Goal: Task Accomplishment & Management: Complete application form

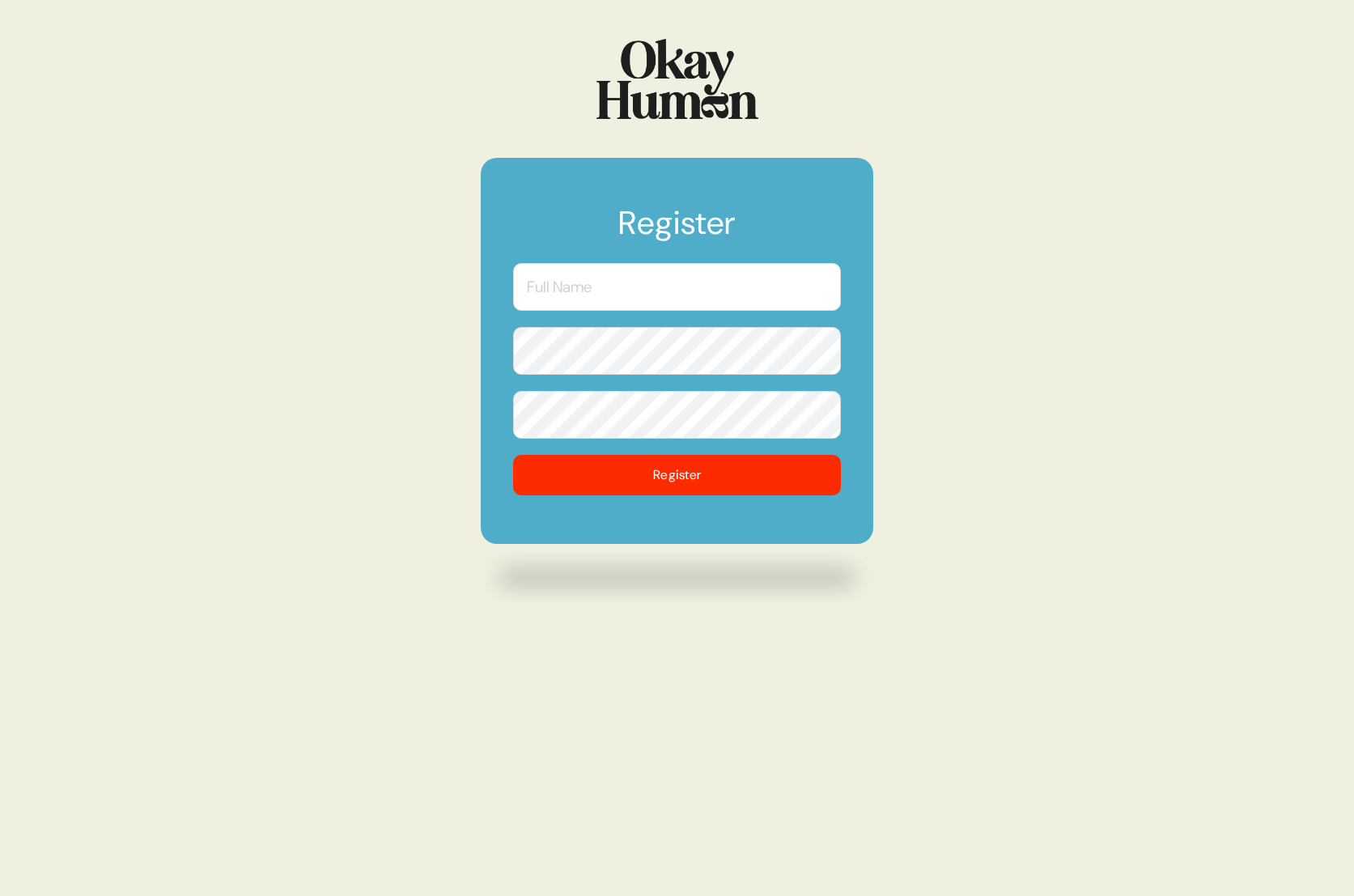
click at [611, 297] on input "text" at bounding box center [677, 286] width 327 height 48
type input "[PERSON_NAME]"
click at [513, 455] on button "Register" at bounding box center [677, 475] width 327 height 40
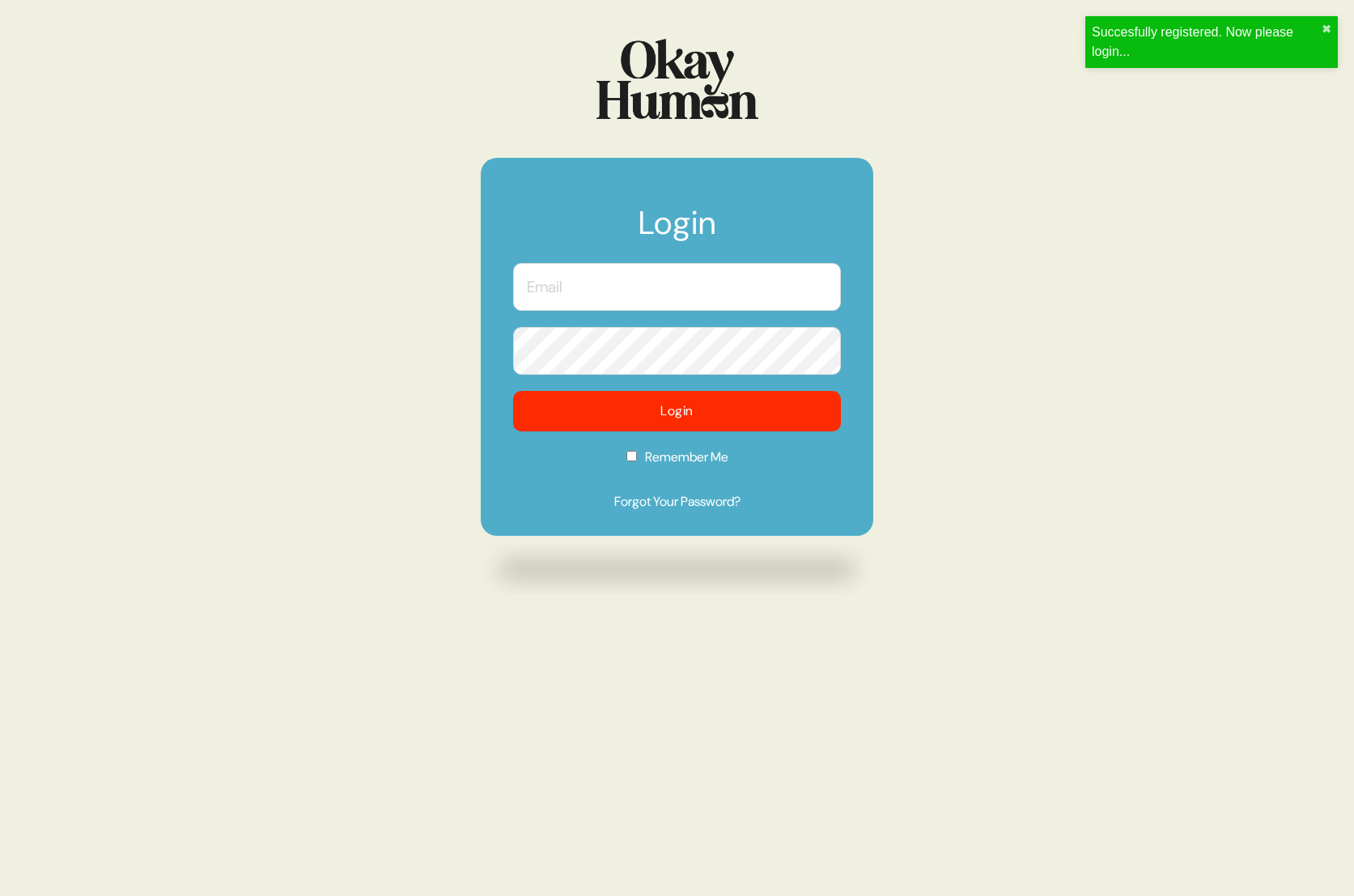
click at [763, 468] on label "Remember Me" at bounding box center [677, 462] width 327 height 30
click at [637, 461] on input "Remember Me" at bounding box center [632, 456] width 10 height 10
checkbox input "true"
click at [593, 301] on input "text" at bounding box center [677, 286] width 327 height 48
type input "[EMAIL_ADDRESS][DOMAIN_NAME]"
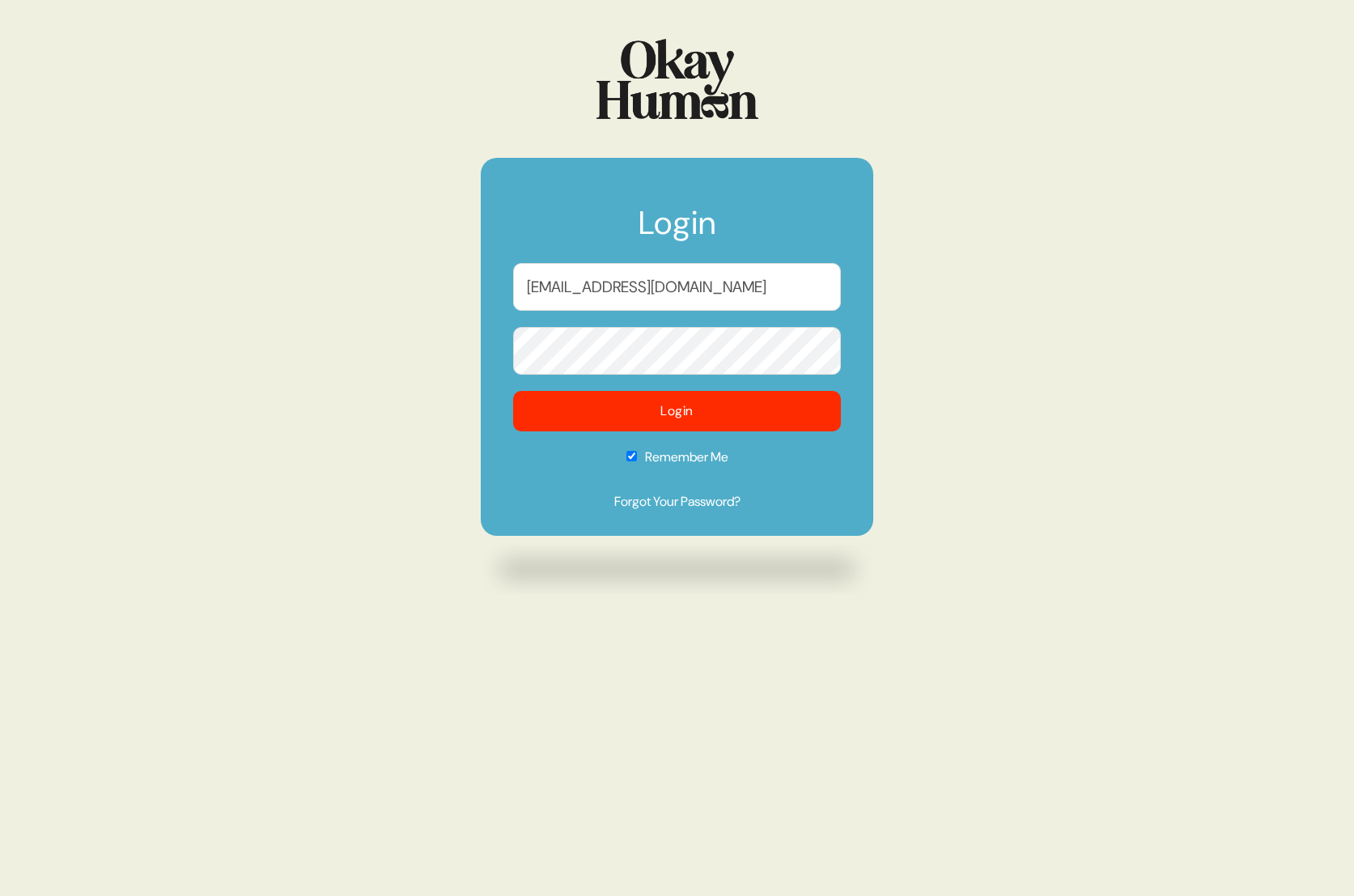
click at [513, 391] on button "Login" at bounding box center [677, 411] width 327 height 40
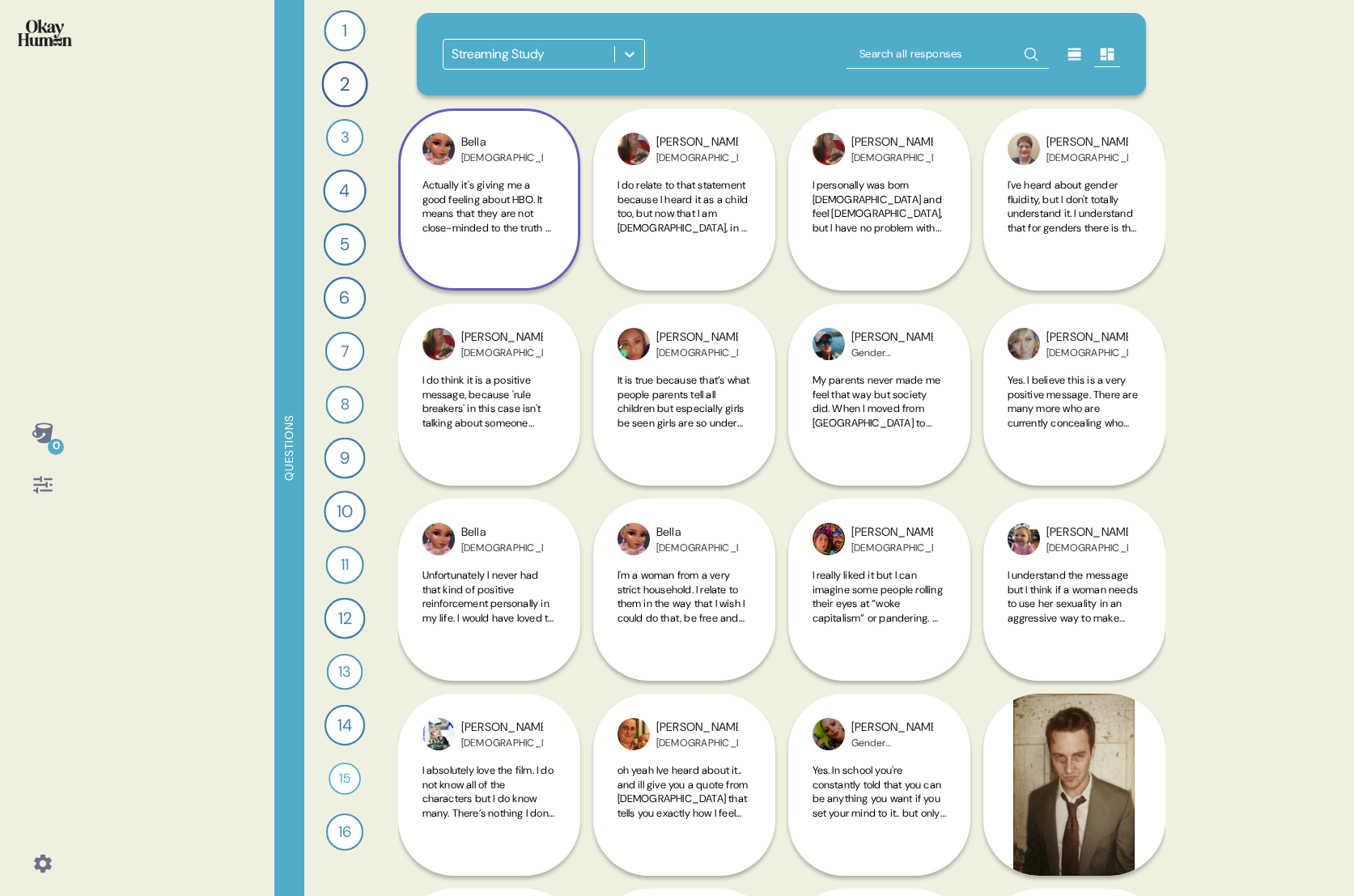
click at [517, 230] on span "Actually it's giving me a good feeling about HBO. It means that they are not cl…" at bounding box center [488, 334] width 132 height 312
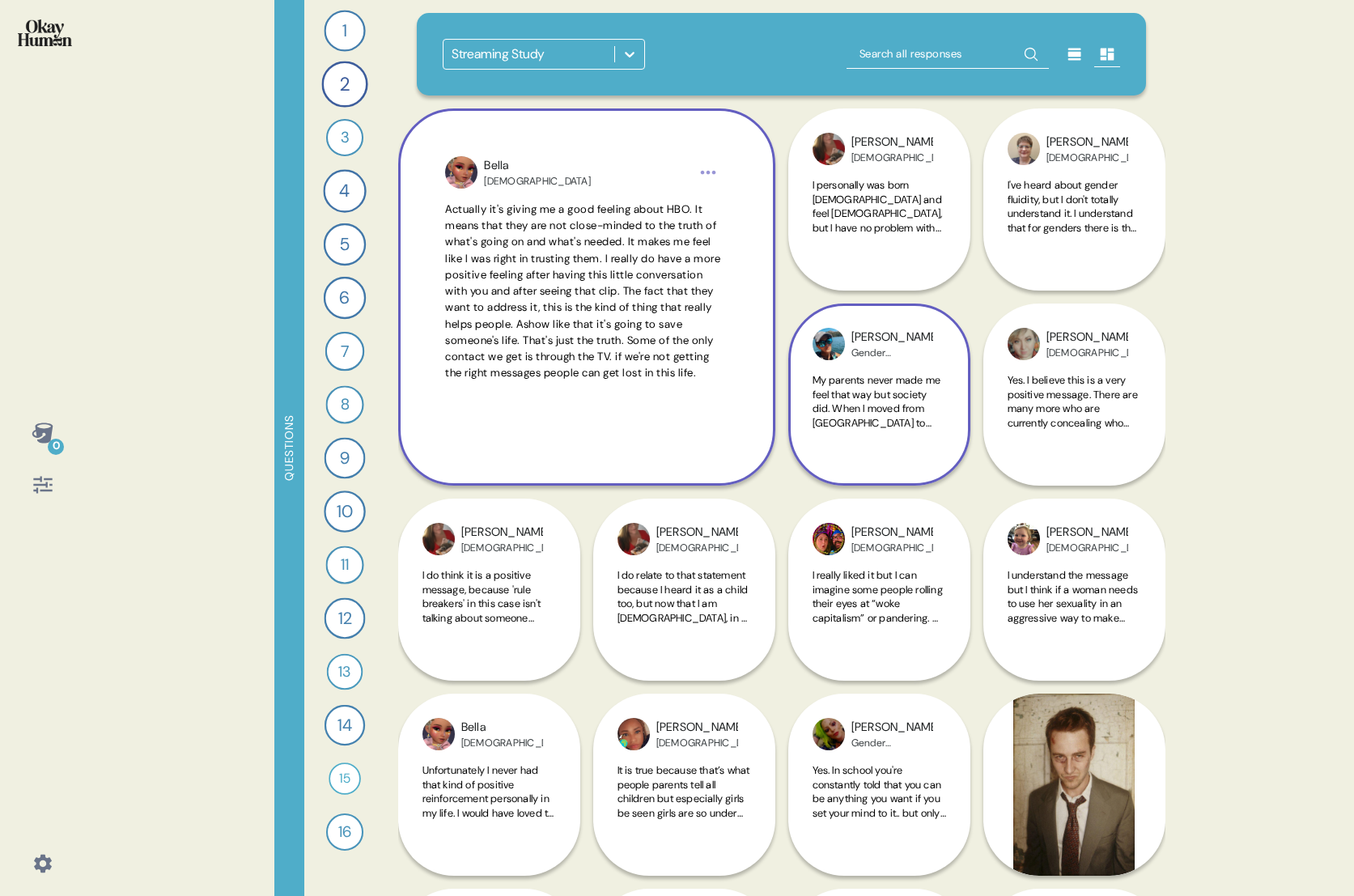
drag, startPoint x: 1195, startPoint y: 529, endPoint x: 908, endPoint y: 343, distance: 342.0
click at [1195, 528] on div "0 Questions 1 What’s your current perception of HBO Max? 73 Responses text Resp…" at bounding box center [677, 448] width 1354 height 896
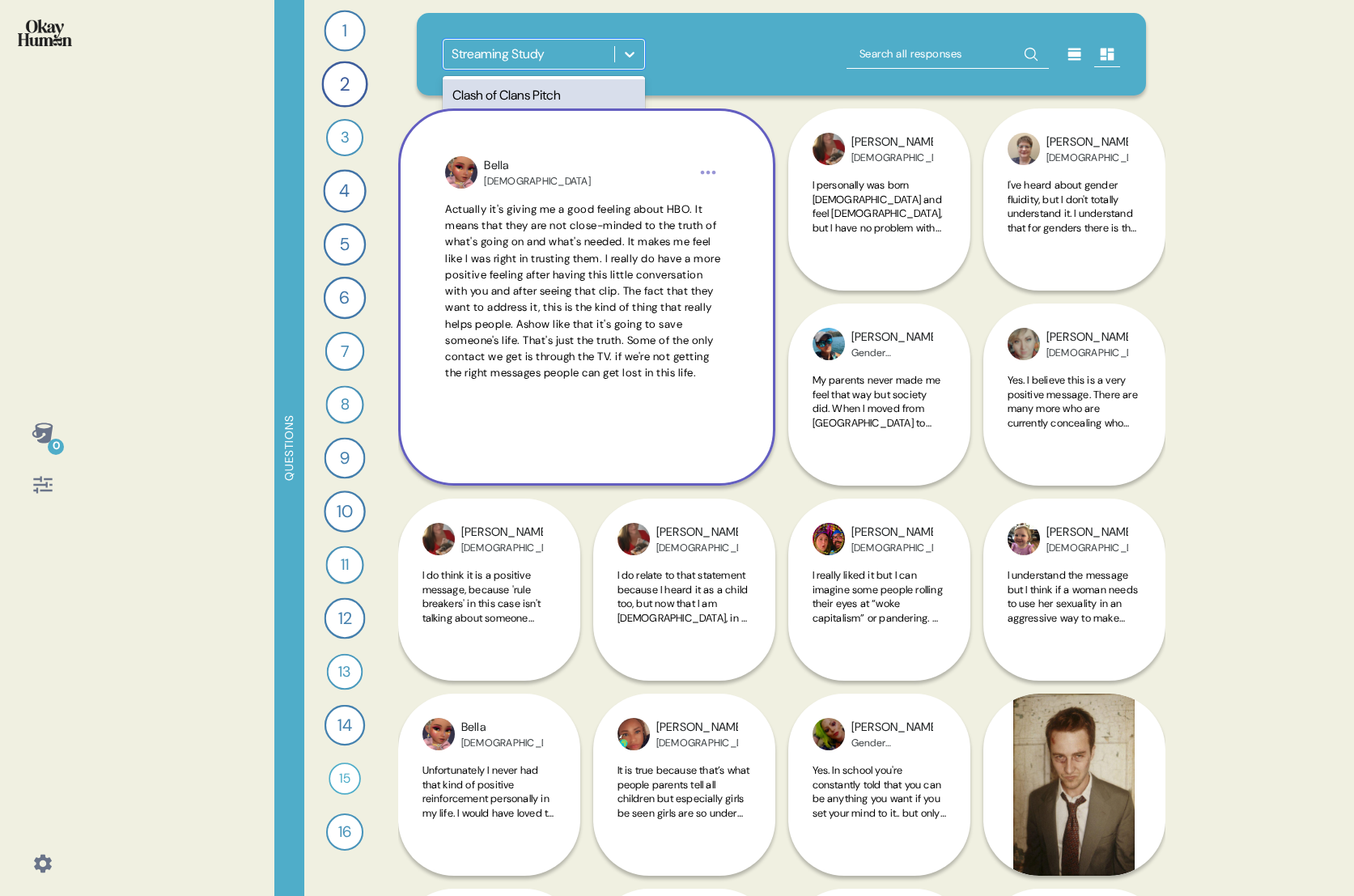
click at [530, 61] on div "Streaming Study" at bounding box center [498, 54] width 93 height 19
click at [570, 91] on div "Clash of Clans Pitch" at bounding box center [543, 95] width 202 height 32
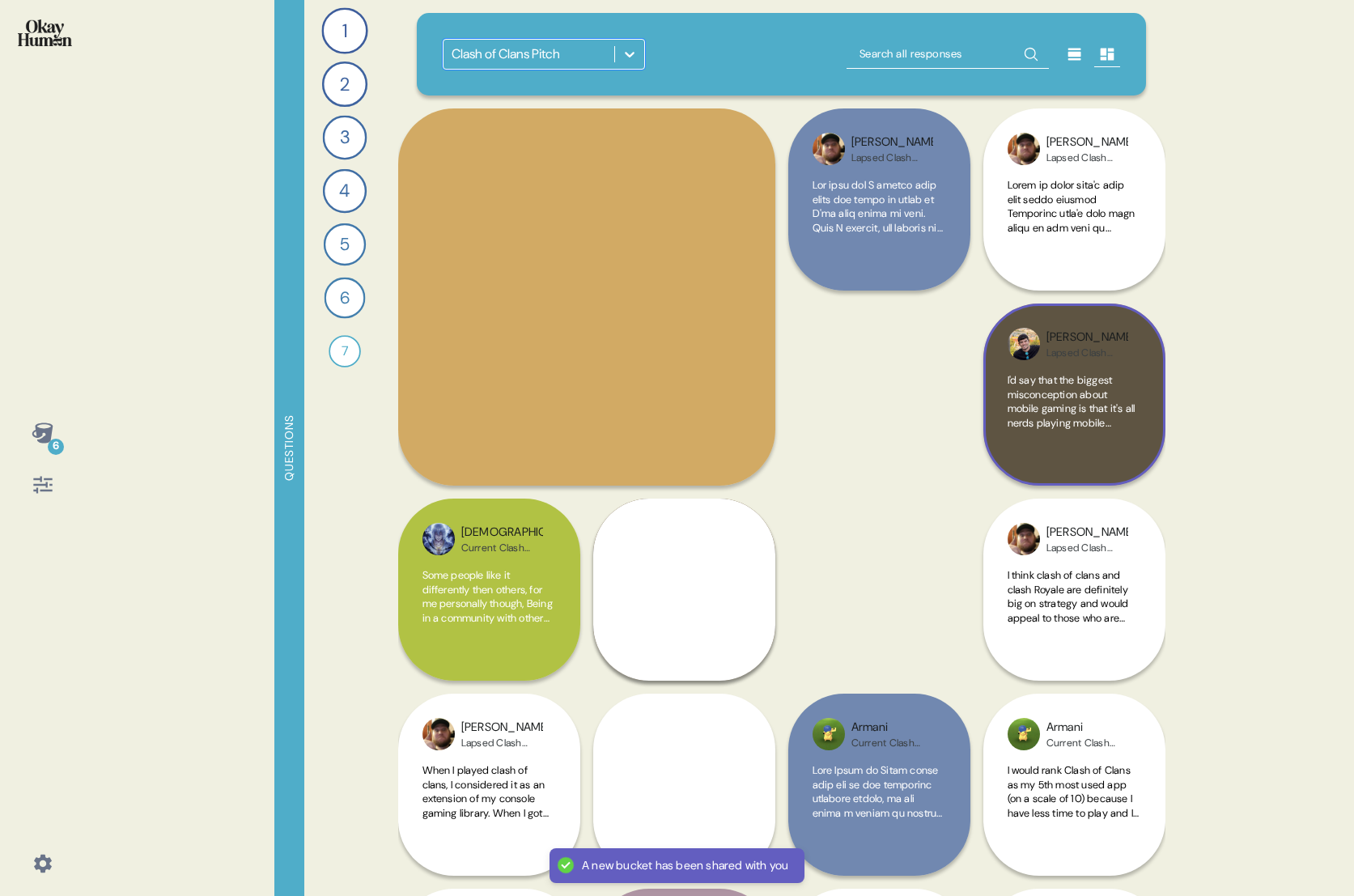
click at [1101, 401] on span "I'd say that the biggest misconception about mobile gaming is that it's all ner…" at bounding box center [1074, 601] width 132 height 455
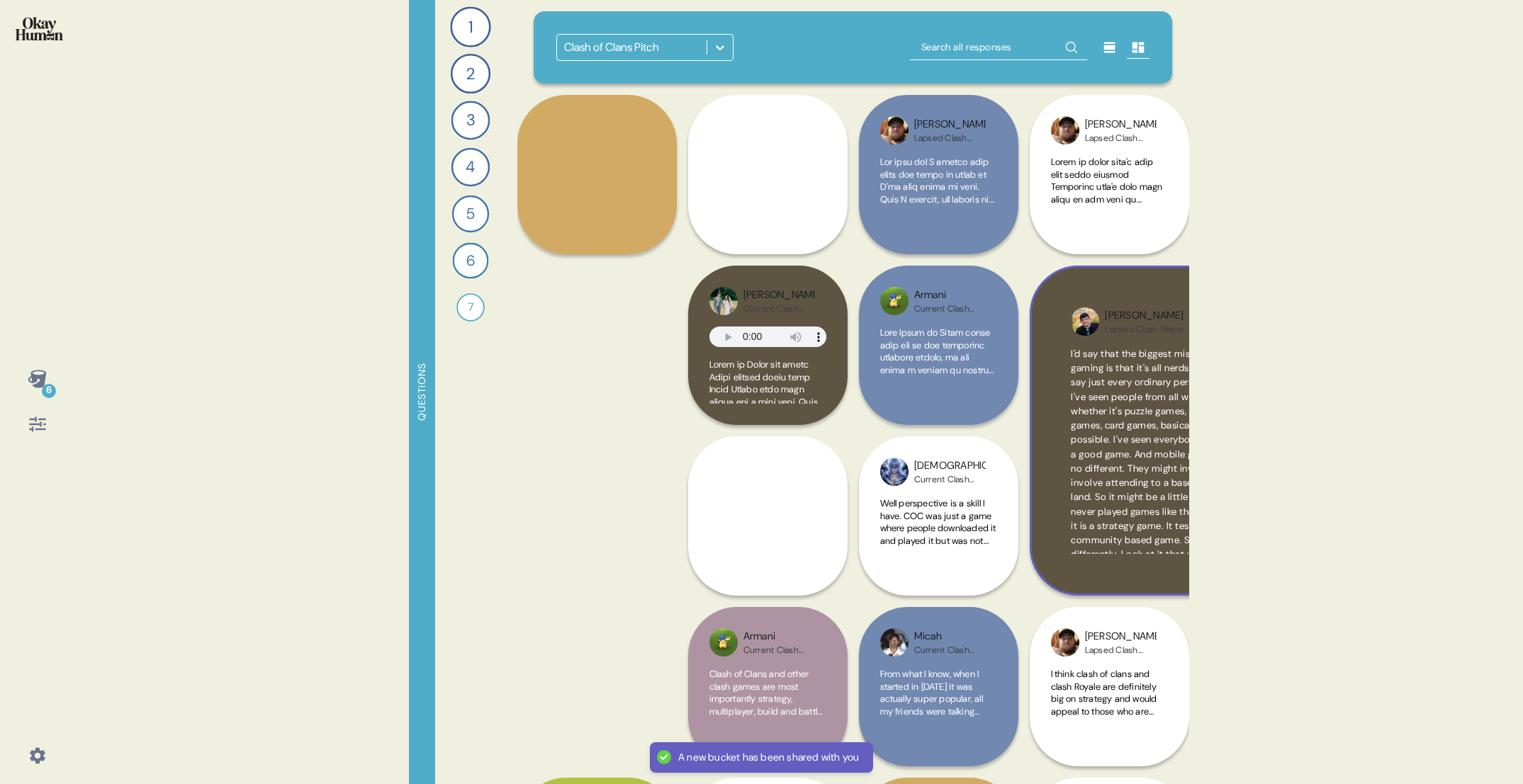
click at [1108, 434] on span "I'd say that the biggest misconception about mobile gaming is that it's all ner…" at bounding box center [1194, 461] width 246 height 227
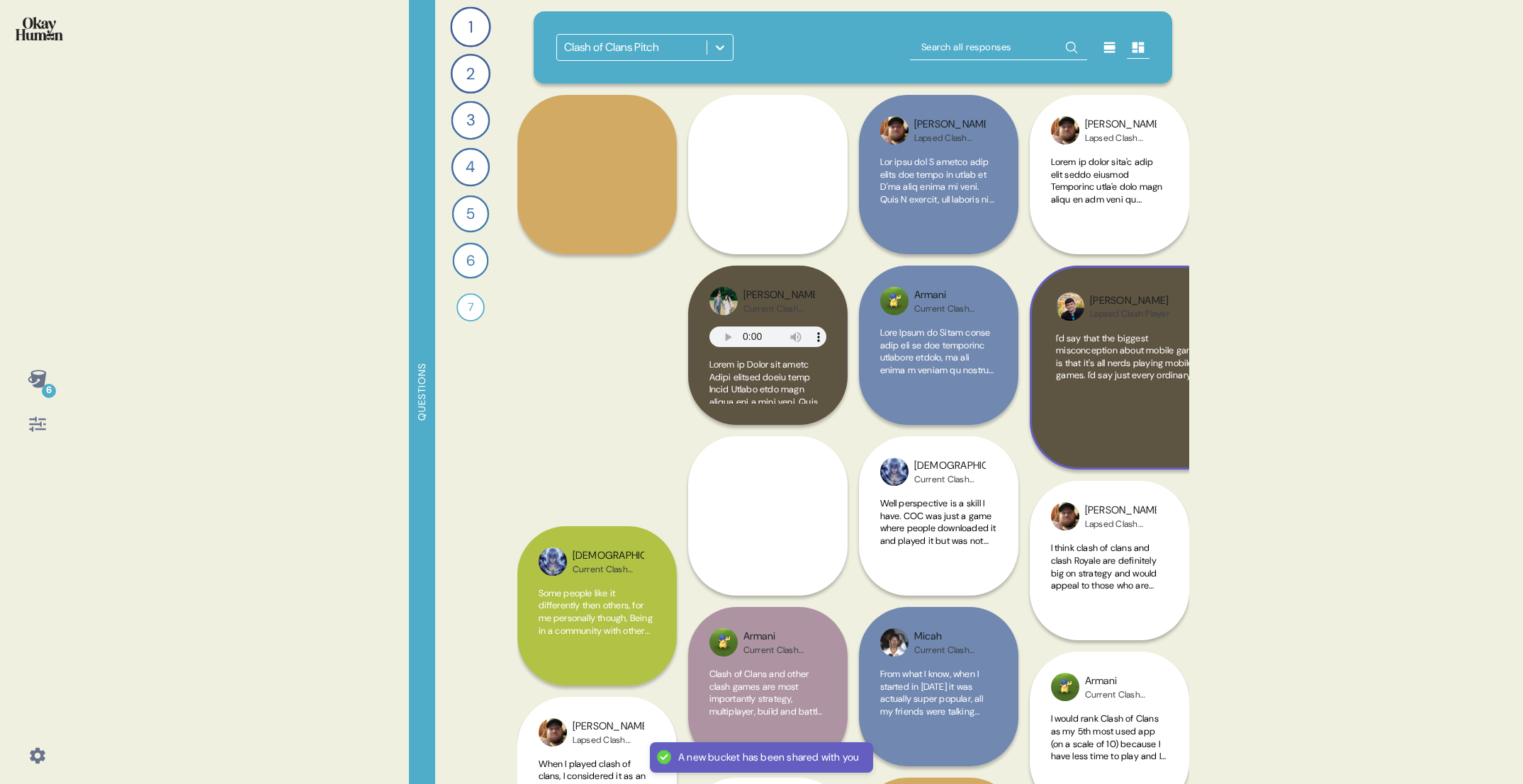
click at [1108, 434] on div "I'd say that the biggest misconception about mobile gaming is that it's all ner…" at bounding box center [1131, 388] width 151 height 111
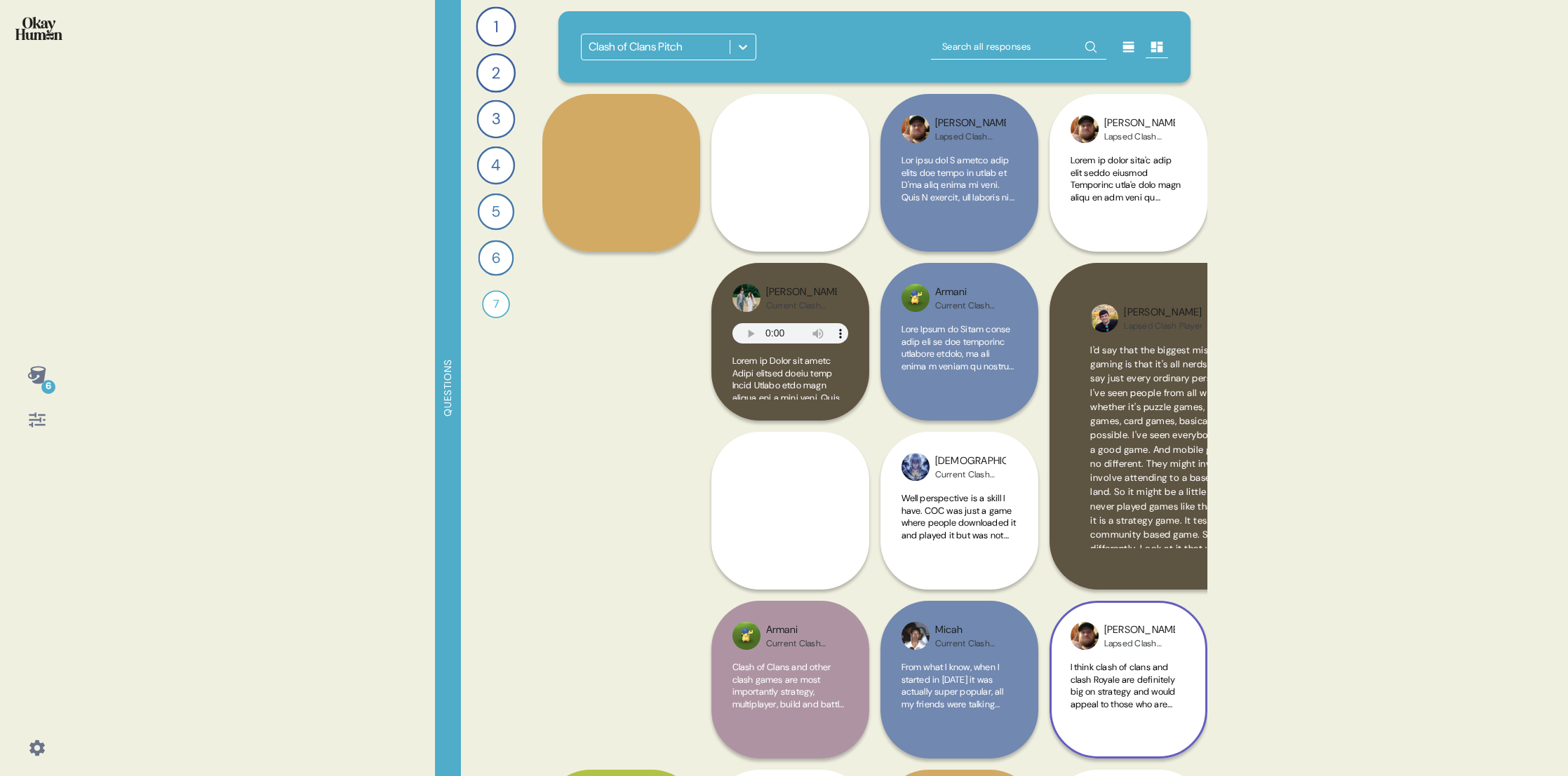
click at [1173, 464] on span "I'd say that the biggest misconception about mobile gaming is that it's all ner…" at bounding box center [1212, 456] width 244 height 225
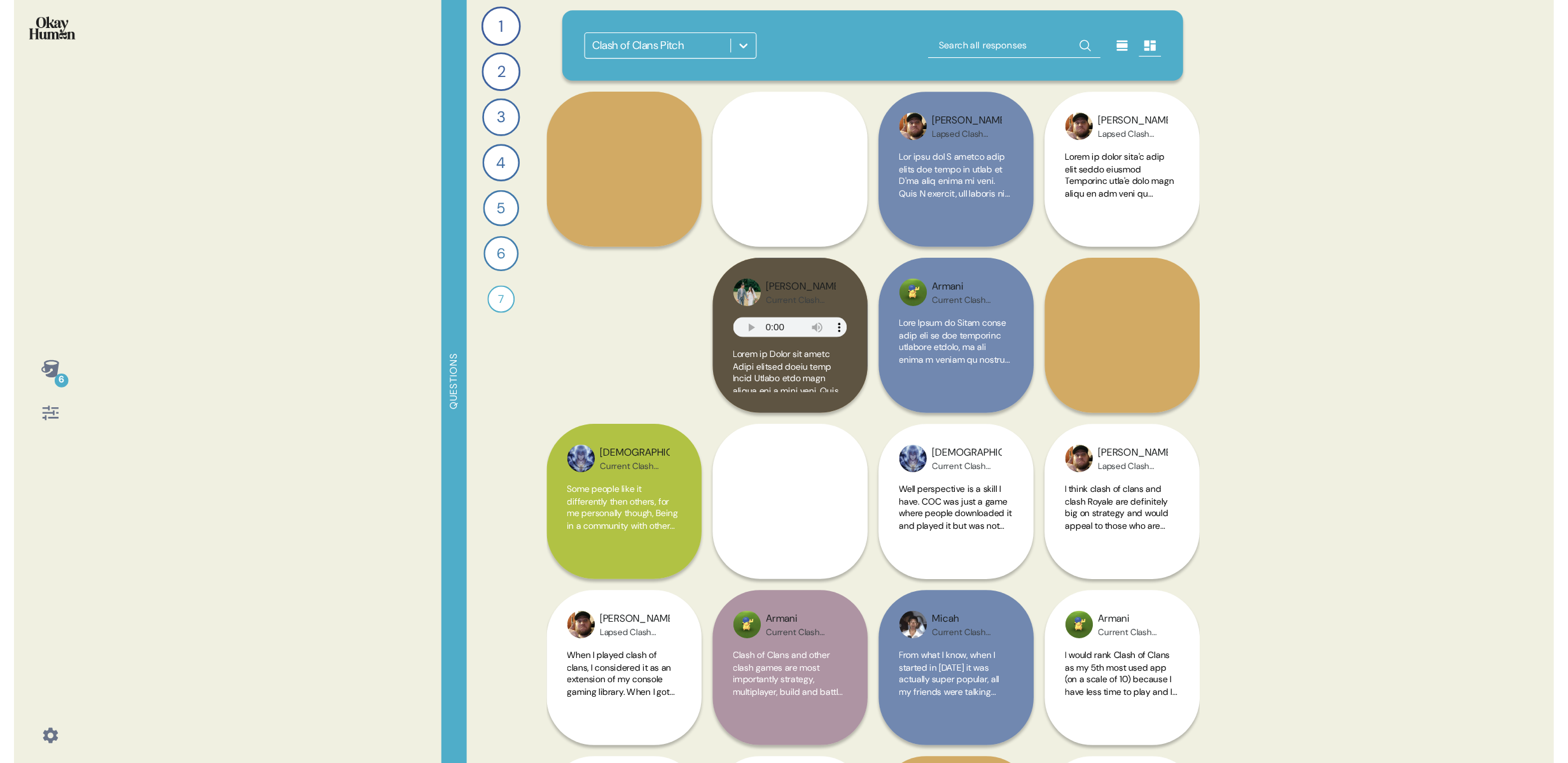
scroll to position [1, 0]
